Goal: Information Seeking & Learning: Learn about a topic

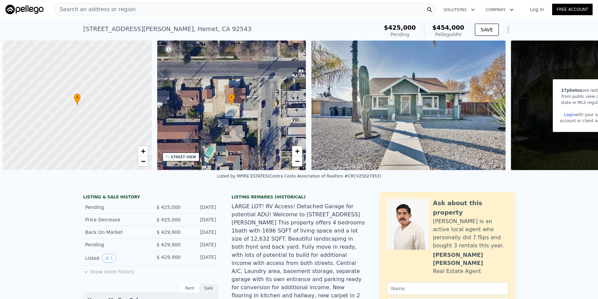
scroll to position [2, 0]
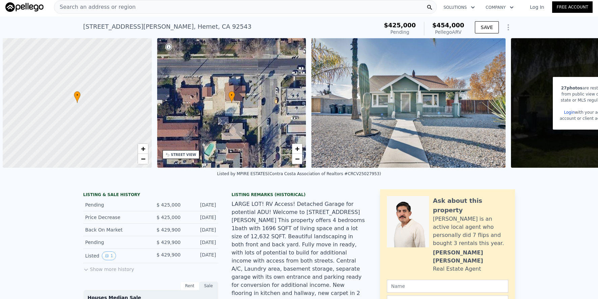
click at [126, 10] on span "Search an address or region" at bounding box center [94, 7] width 81 height 8
type input "2"
type input "996"
type input "1400"
type input "4356"
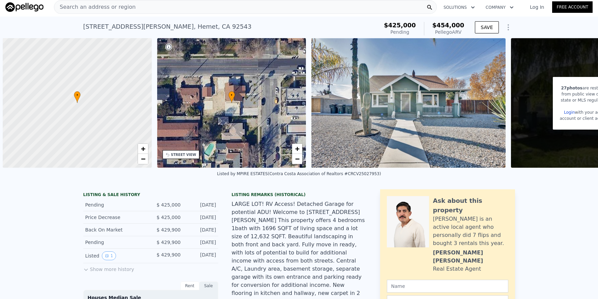
type input "$ 403,000"
type input "-$ 71,608"
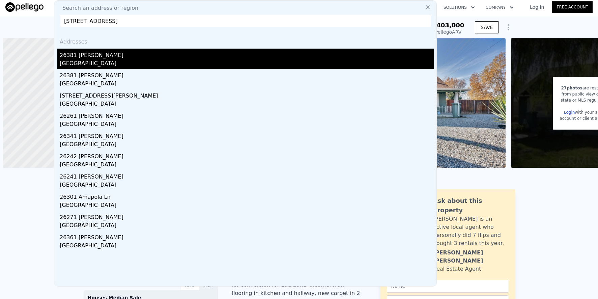
type input "[STREET_ADDRESS]"
click at [177, 52] on div "26381 [PERSON_NAME]" at bounding box center [247, 54] width 374 height 11
type input "4"
type input "6"
type input "1.5"
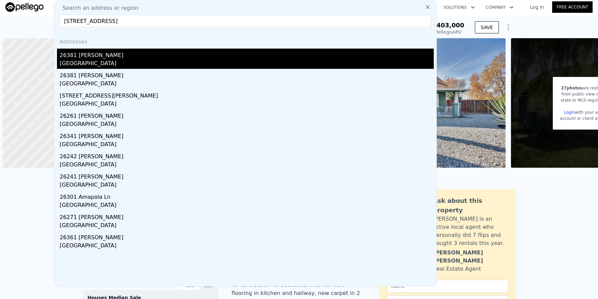
type input "4"
type input "2478"
type input "4400"
type input "9750"
type input "18375"
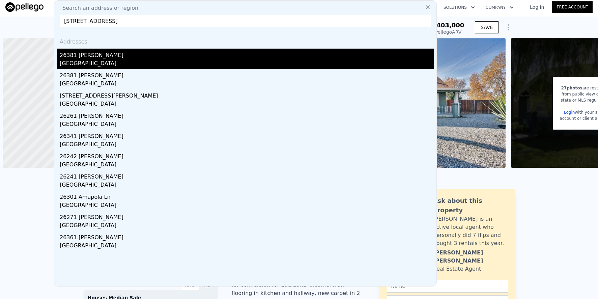
type input "$ 2,586,000"
type input "8"
type input "$ 710,512"
